Goal: Contribute content

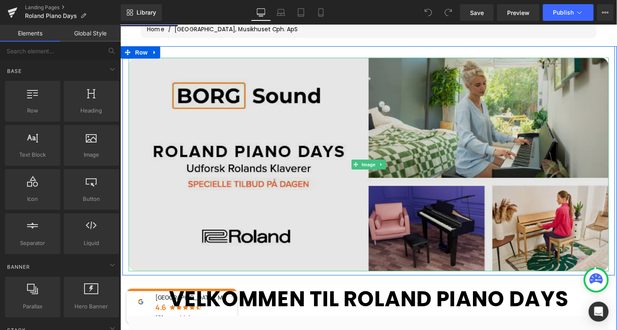
scroll to position [154, 0]
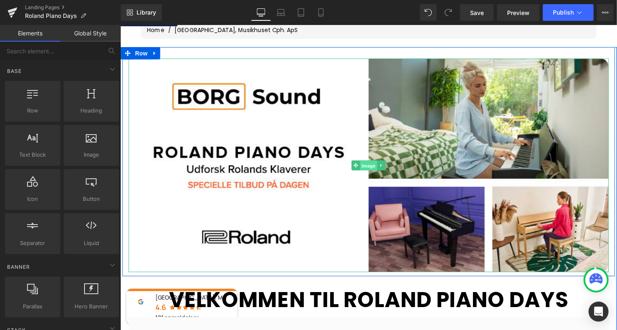
click at [365, 166] on span "Image" at bounding box center [371, 167] width 17 height 10
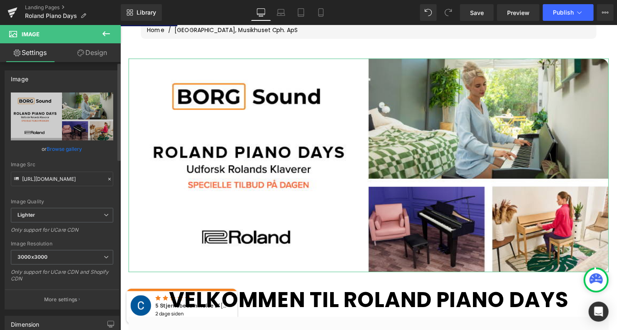
click at [66, 150] on link "Browse gallery" at bounding box center [64, 149] width 35 height 15
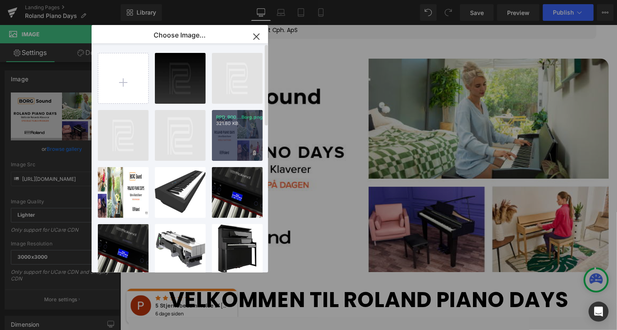
click at [231, 131] on div "RPD_900...Borg.png 321.80 KB" at bounding box center [237, 135] width 51 height 51
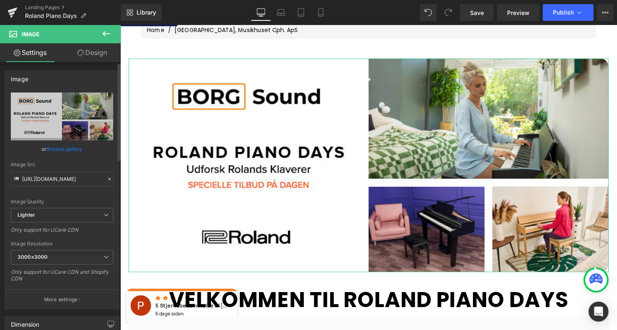
click at [72, 147] on link "Browse gallery" at bounding box center [64, 149] width 35 height 15
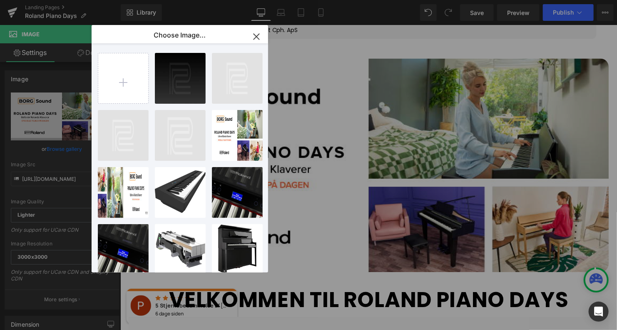
click at [257, 36] on icon "button" at bounding box center [256, 36] width 13 height 13
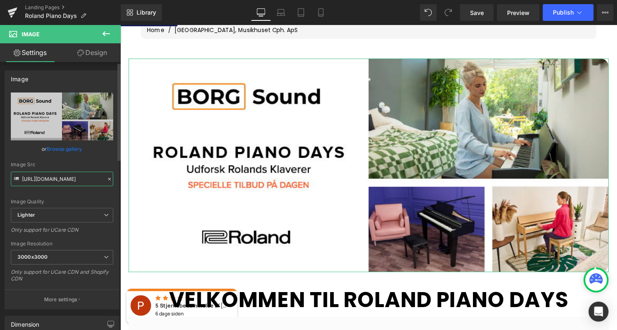
click at [74, 179] on input "[URL][DOMAIN_NAME]" at bounding box center [62, 178] width 102 height 15
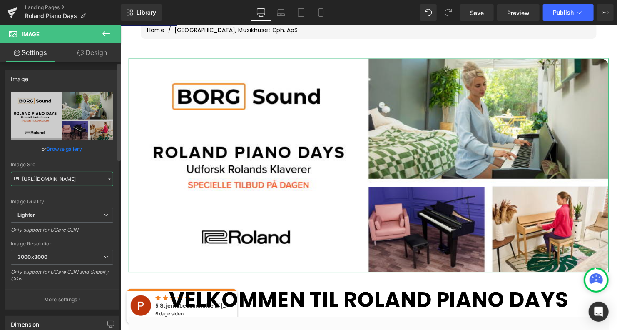
click at [74, 179] on input "[URL][DOMAIN_NAME]" at bounding box center [62, 178] width 102 height 15
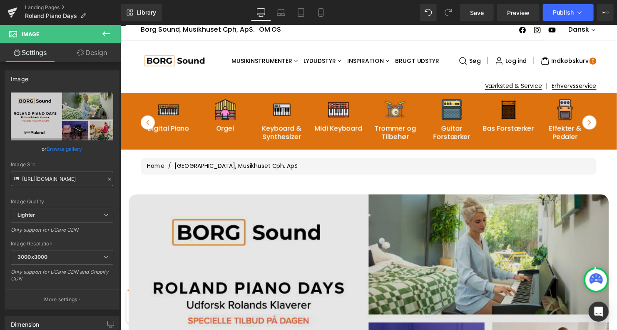
scroll to position [0, 0]
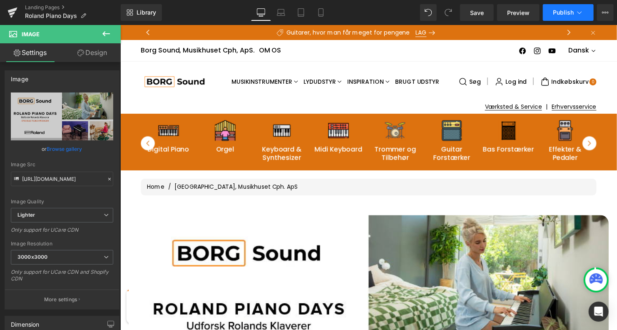
click at [564, 12] on span "Publish" at bounding box center [563, 12] width 21 height 7
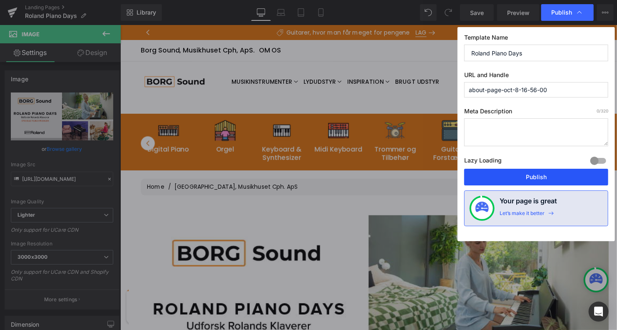
click at [542, 174] on button "Publish" at bounding box center [536, 177] width 144 height 17
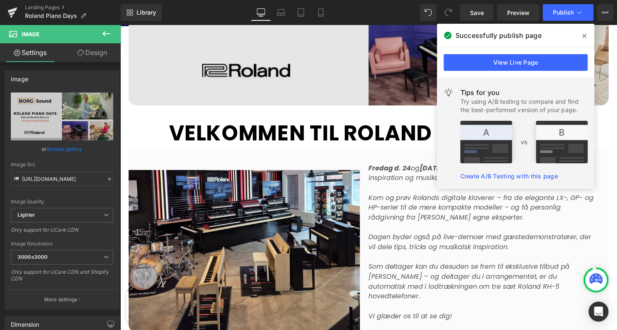
scroll to position [323, 0]
